Goal: Find specific page/section: Find specific page/section

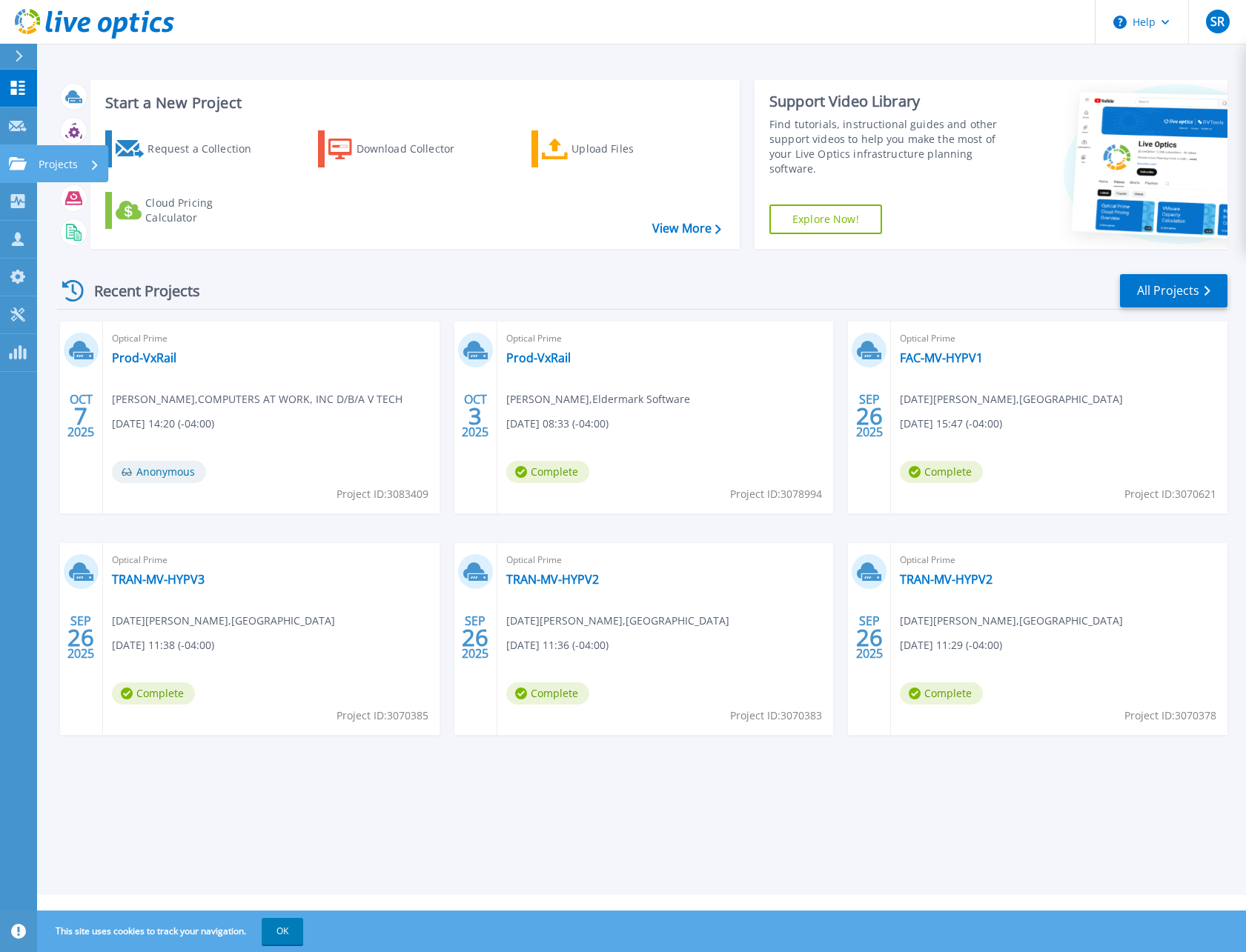
click at [25, 166] on icon at bounding box center [18, 163] width 18 height 12
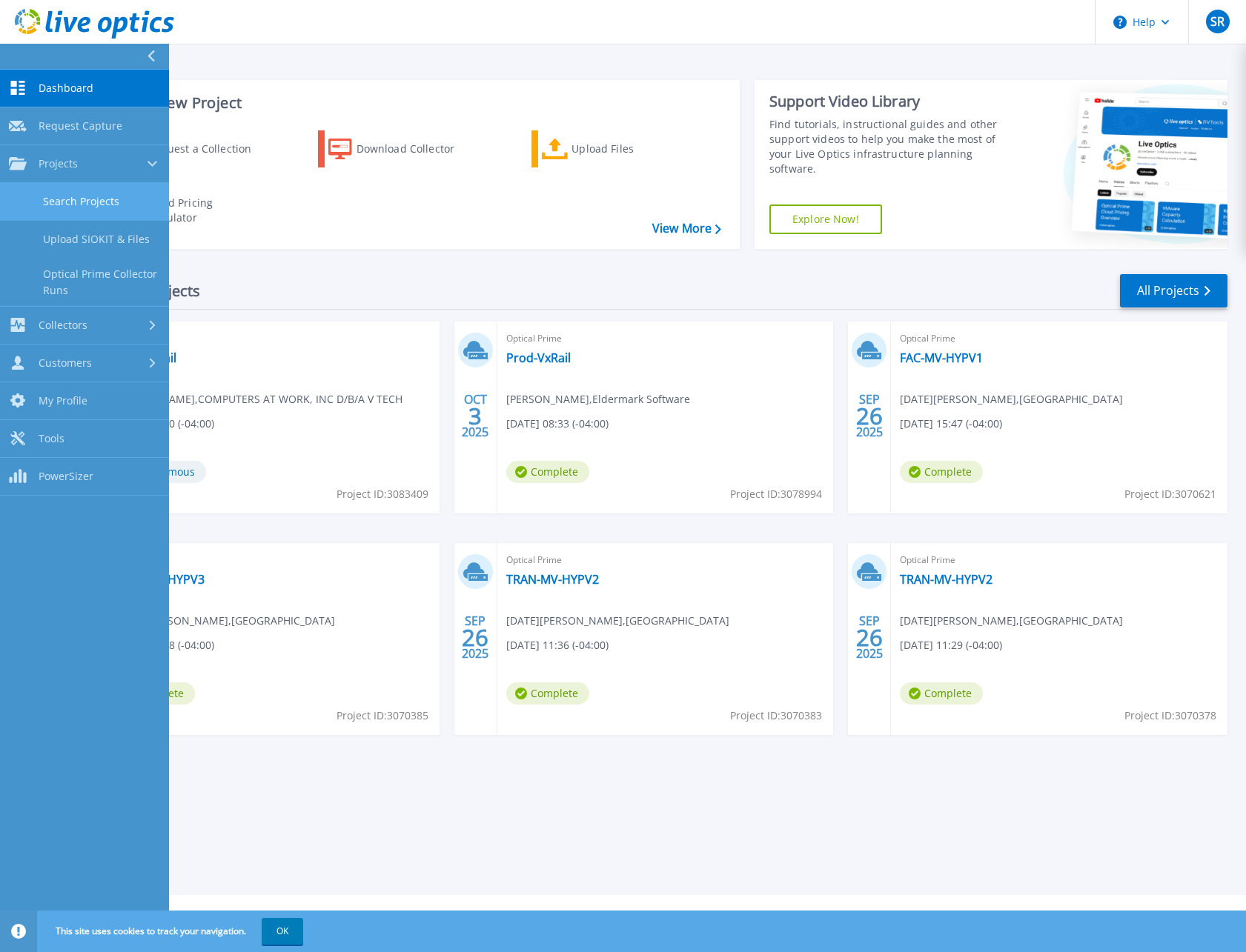
click at [49, 195] on link "Search Projects" at bounding box center [85, 201] width 169 height 38
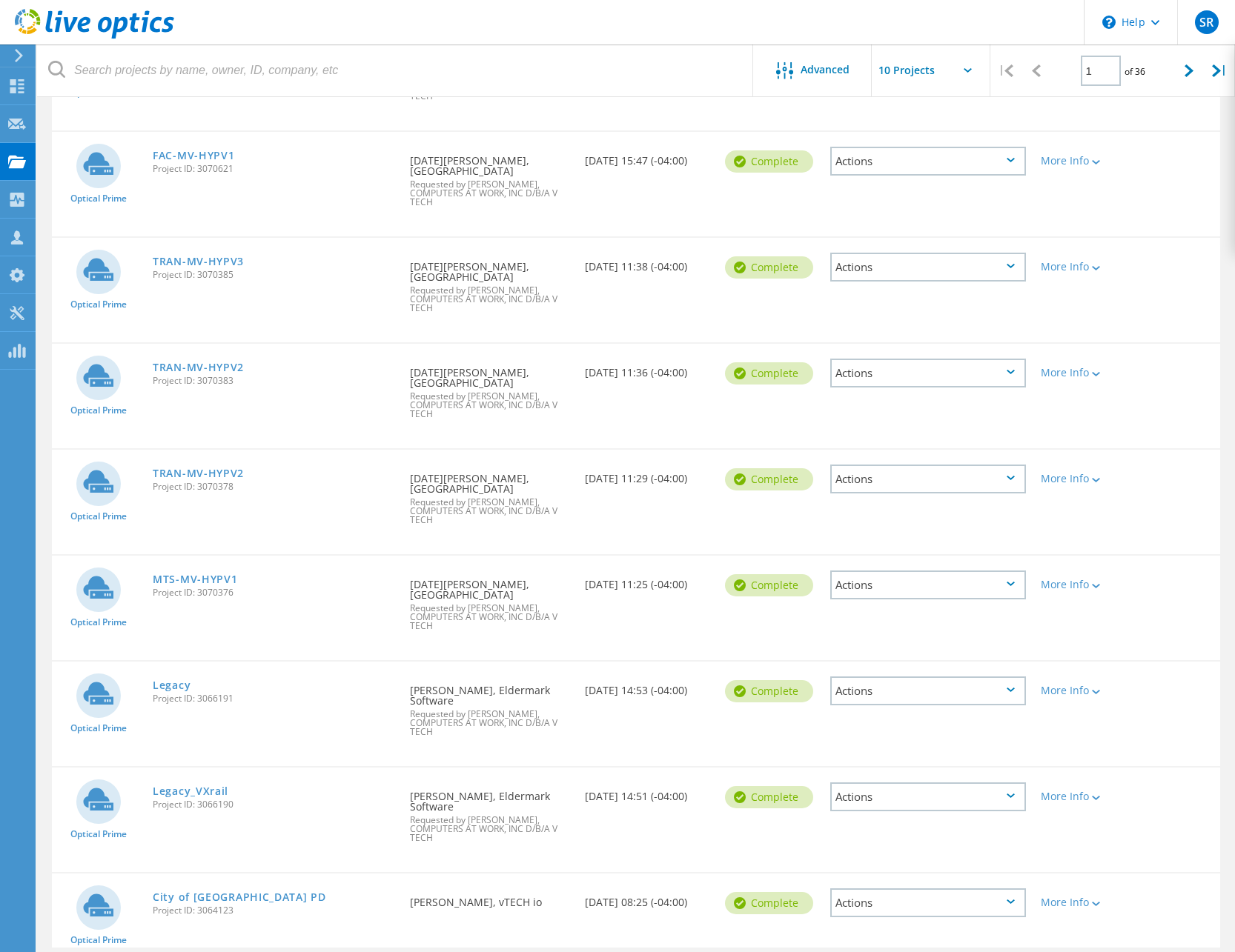
scroll to position [378, 0]
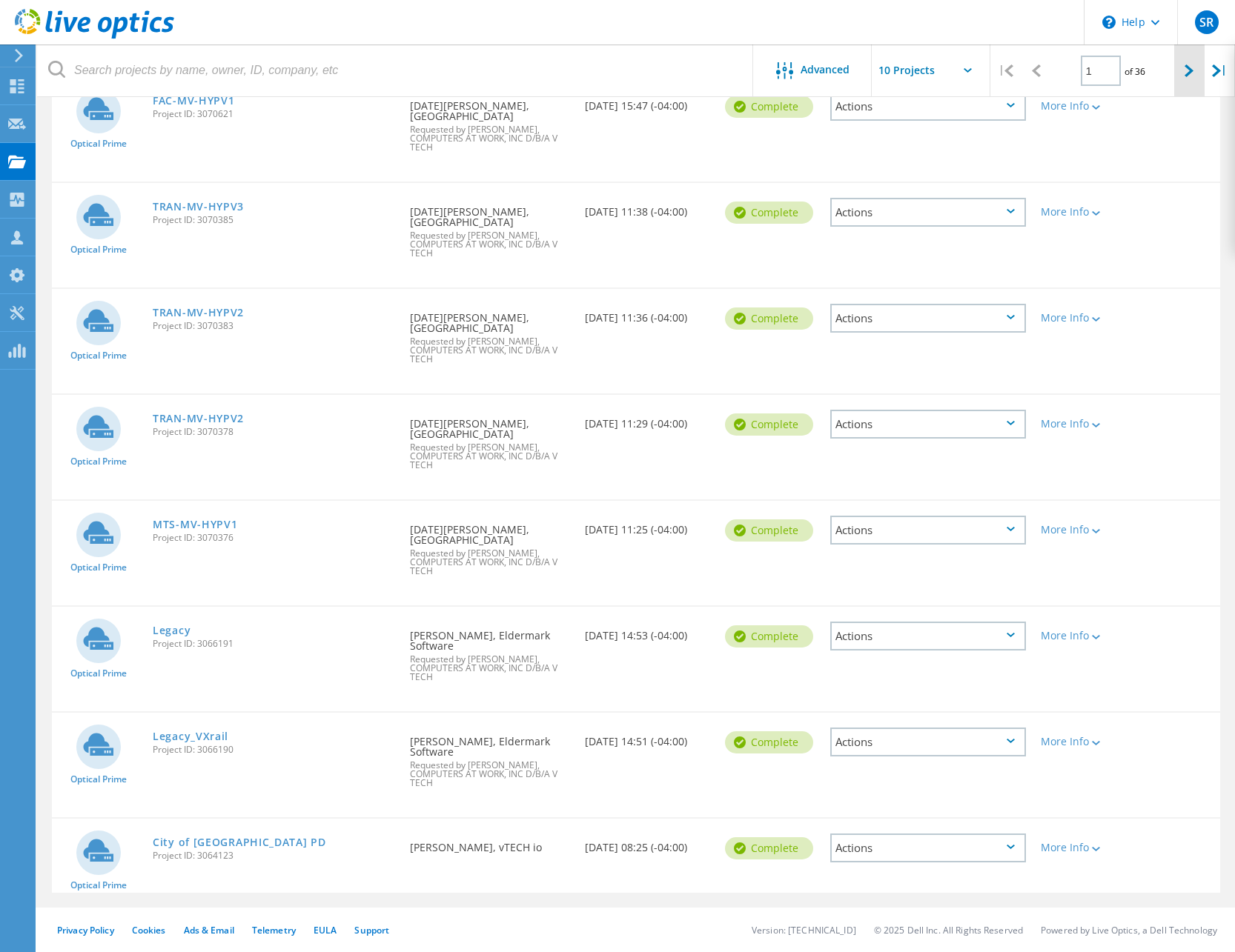
click at [1198, 65] on div at bounding box center [1190, 71] width 31 height 52
type input "2"
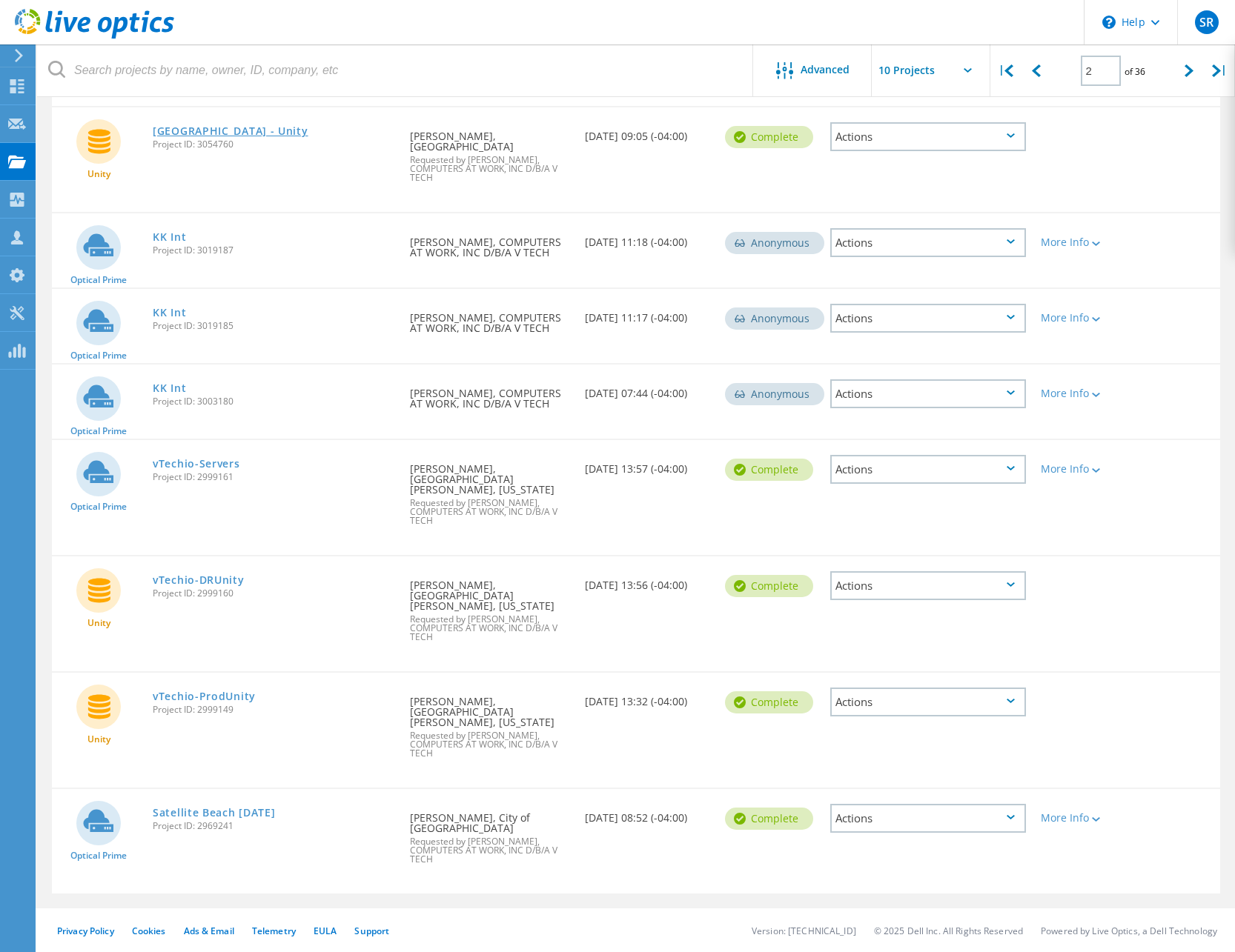
click at [247, 133] on link "[GEOGRAPHIC_DATA] - Unity" at bounding box center [231, 131] width 156 height 11
